Goal: Transaction & Acquisition: Purchase product/service

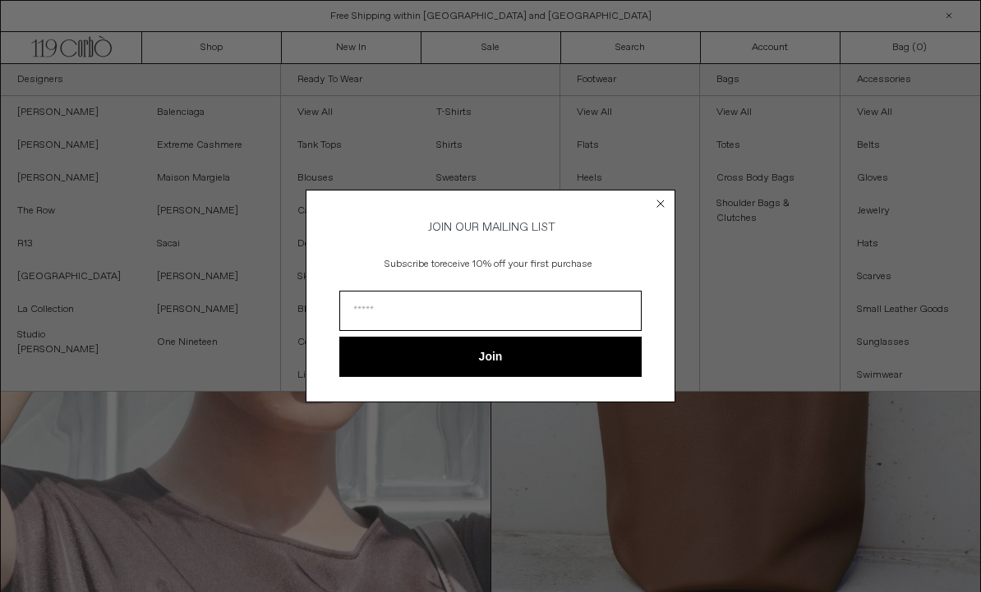
click at [657, 201] on circle "Close dialog" at bounding box center [661, 204] width 16 height 16
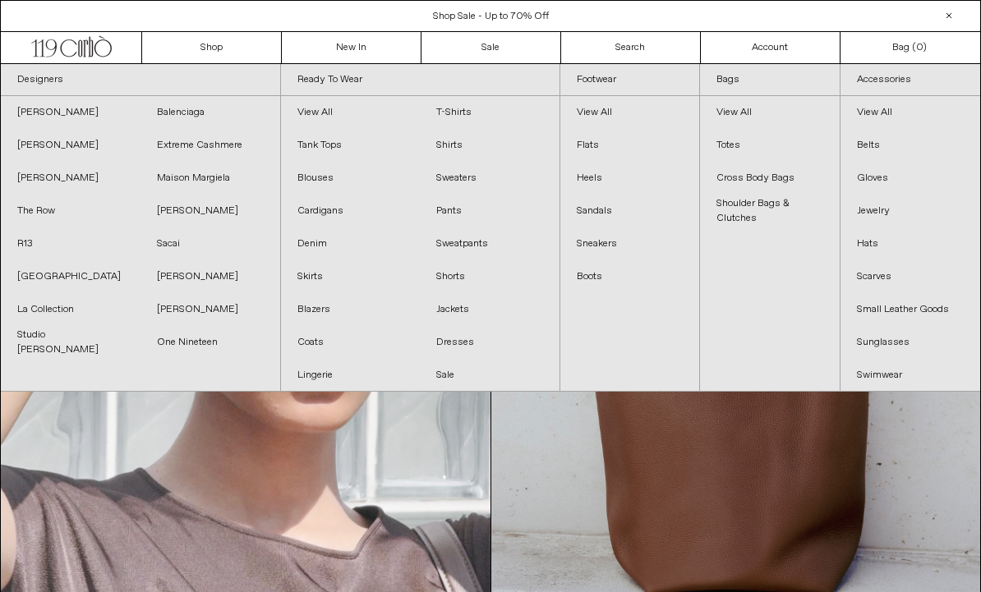
click at [173, 248] on link "Sacai" at bounding box center [211, 244] width 140 height 33
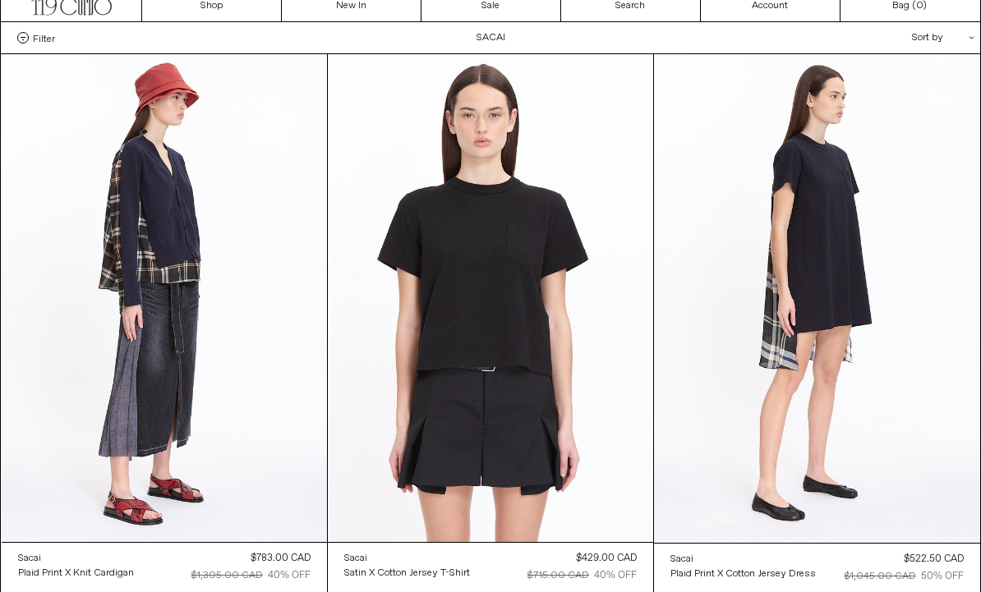
scroll to position [42, 0]
click at [184, 214] on at bounding box center [164, 298] width 325 height 488
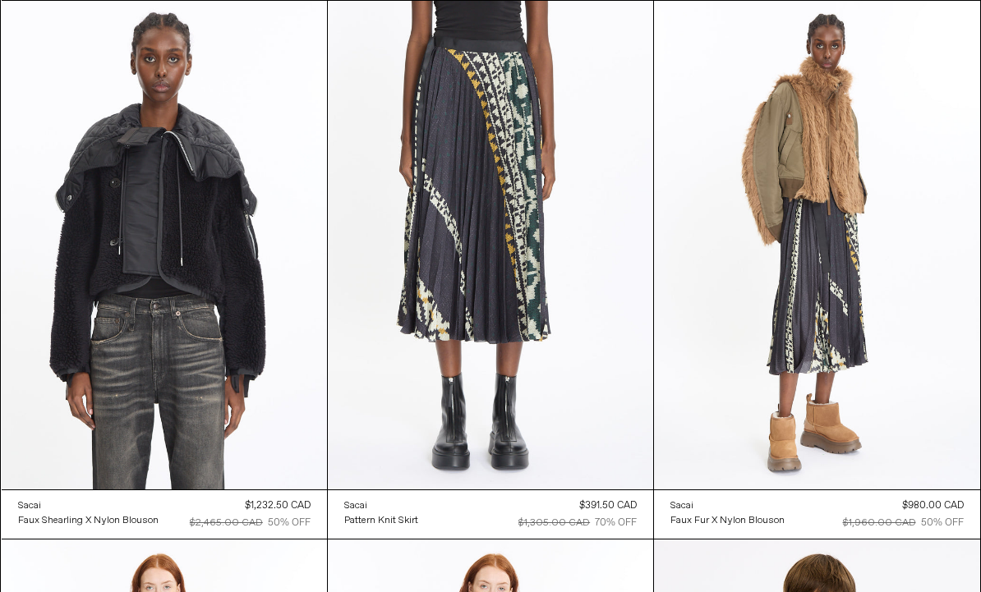
scroll to position [2250, 0]
click at [504, 220] on at bounding box center [490, 245] width 325 height 488
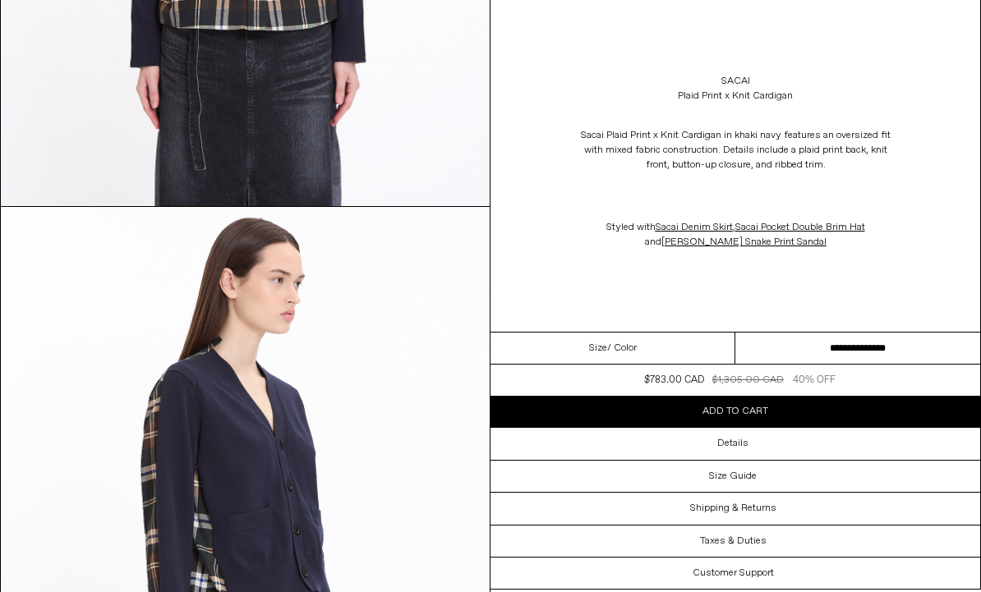
scroll to position [1104, 0]
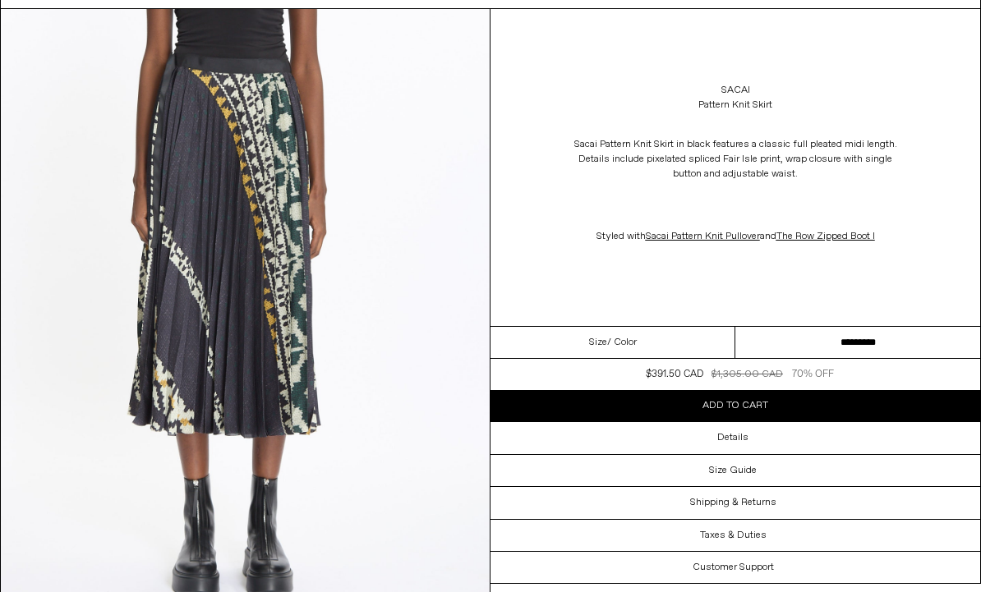
scroll to position [96, 0]
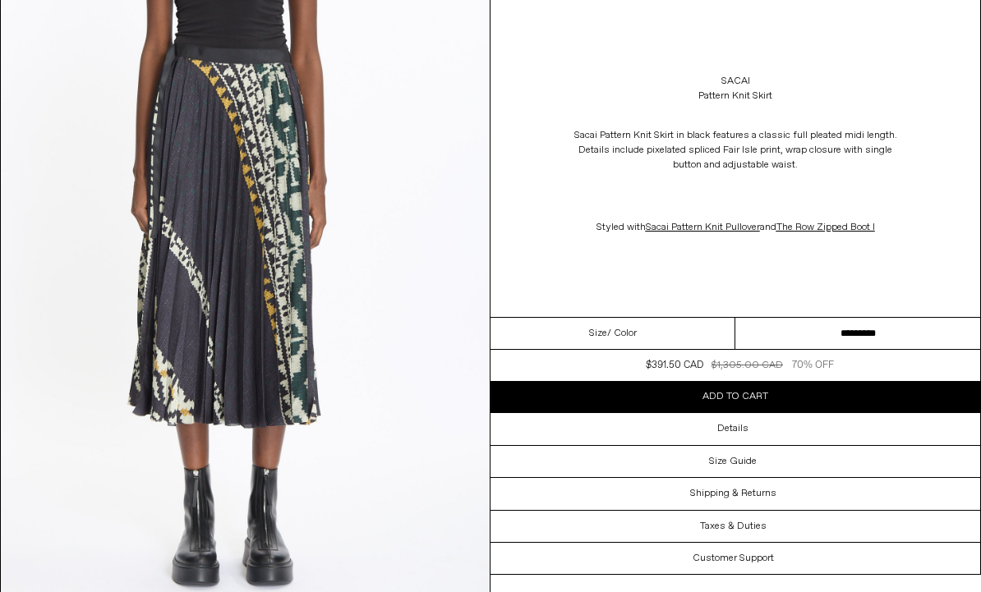
click at [824, 332] on select "**********" at bounding box center [857, 334] width 245 height 32
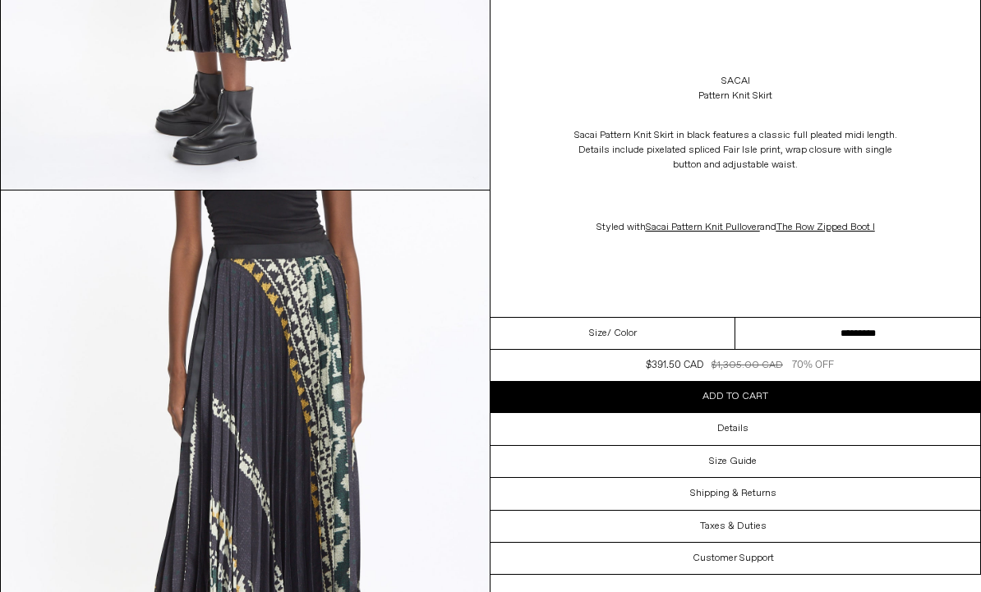
scroll to position [1129, 0]
click at [325, 434] on img at bounding box center [245, 496] width 489 height 611
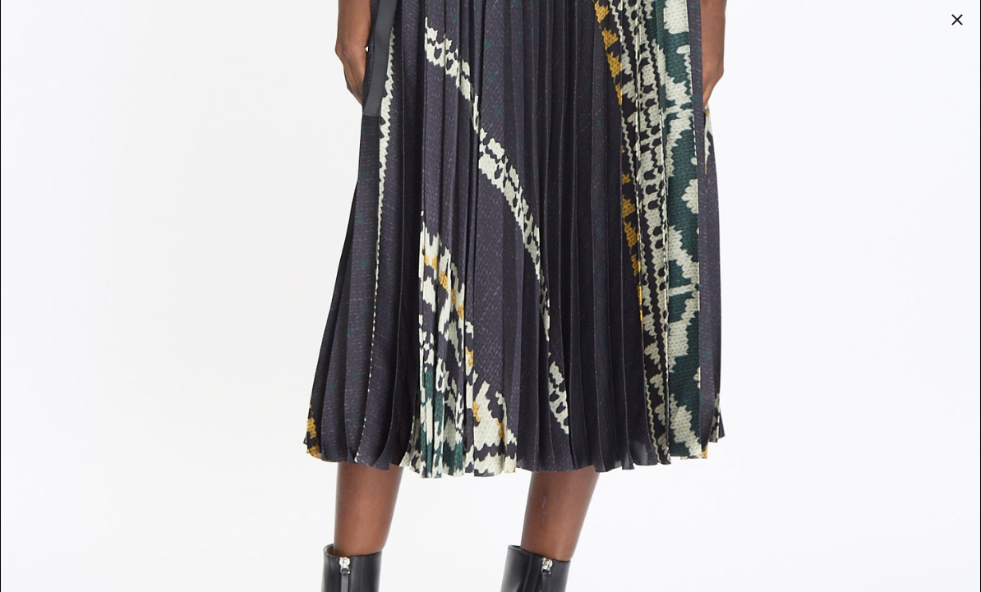
scroll to position [2634, 0]
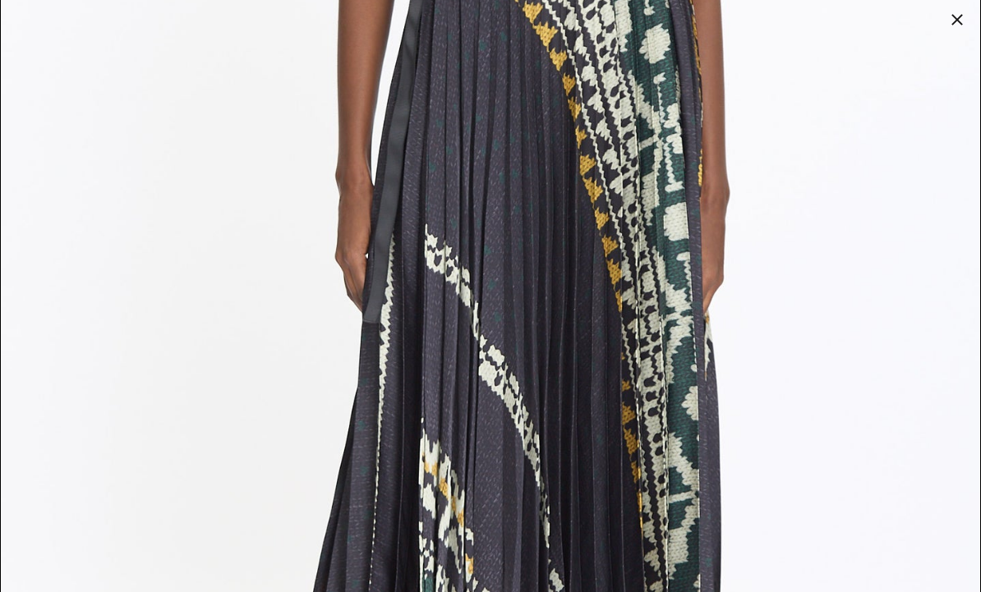
click at [956, 12] on div at bounding box center [957, 19] width 23 height 23
